Goal: Task Accomplishment & Management: Manage account settings

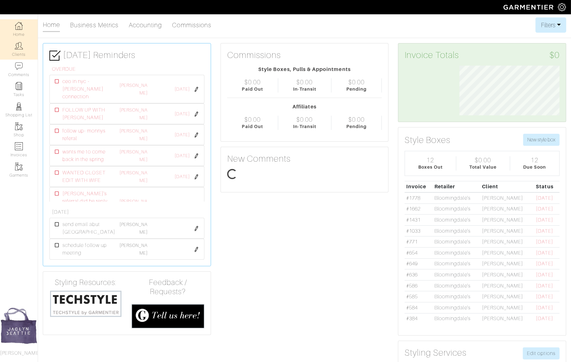
scroll to position [50, 110]
click at [19, 48] on img at bounding box center [19, 46] width 8 height 8
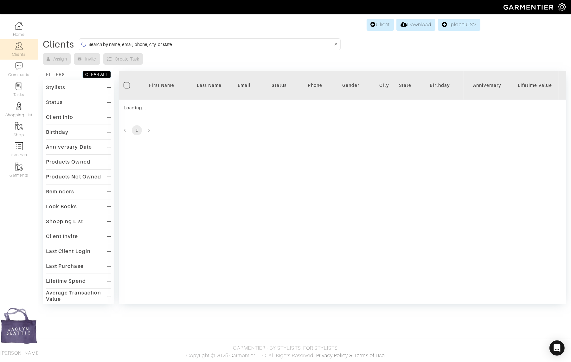
click at [124, 41] on input at bounding box center [210, 44] width 245 height 8
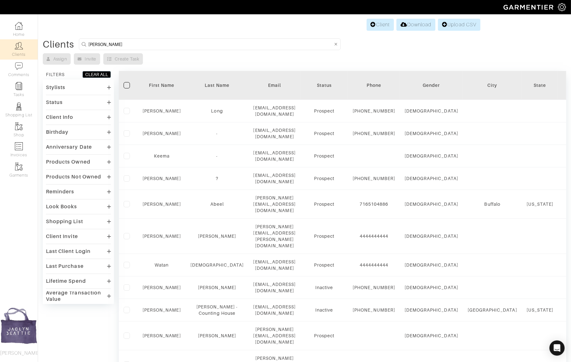
type input "michael roberts"
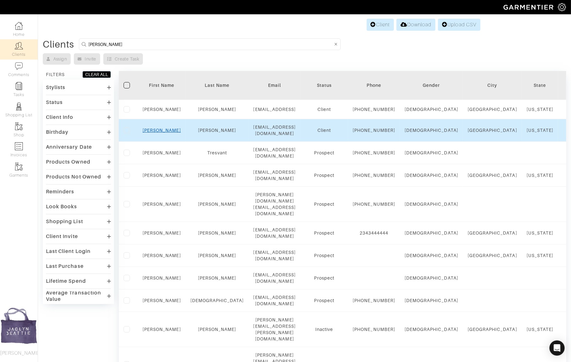
click at [162, 133] on link "Michael" at bounding box center [162, 130] width 38 height 5
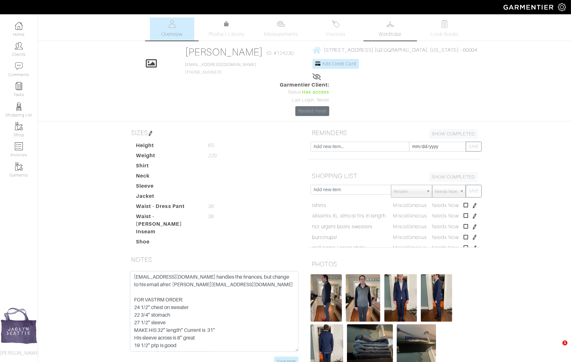
click at [375, 30] on link "Wardrobe" at bounding box center [390, 28] width 44 height 23
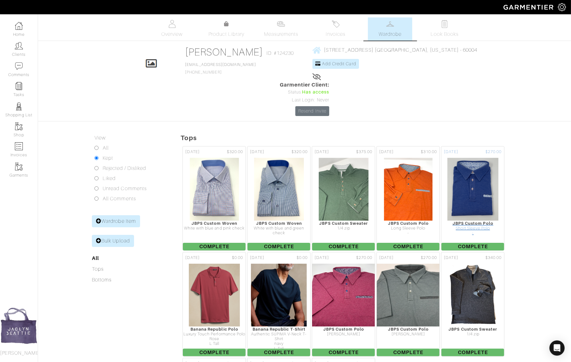
click at [455, 158] on img at bounding box center [472, 189] width 51 height 63
drag, startPoint x: 460, startPoint y: 152, endPoint x: 463, endPoint y: 154, distance: 3.9
